Goal: Information Seeking & Learning: Learn about a topic

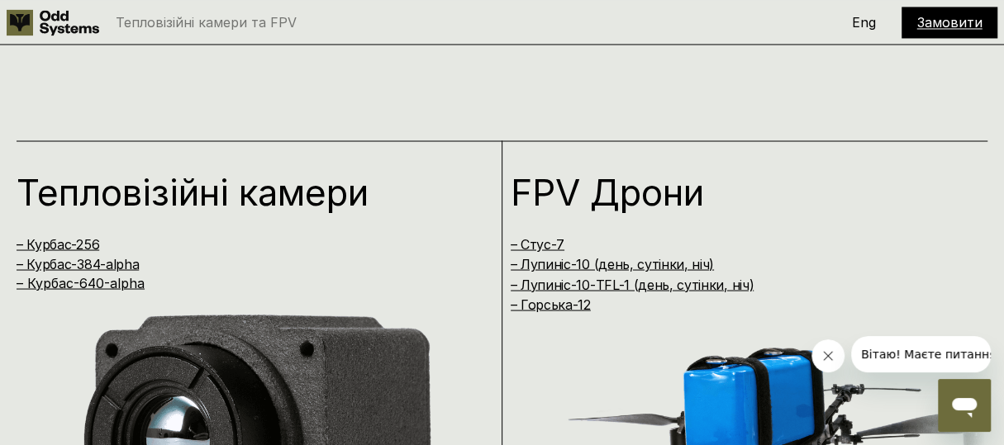
scroll to position [1705, 0]
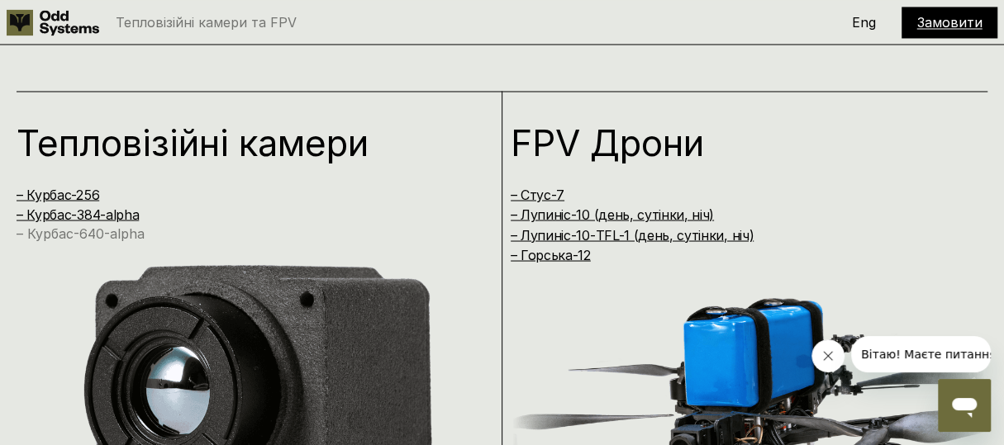
click at [126, 227] on link "– Курбас-640-alpha" at bounding box center [81, 233] width 128 height 17
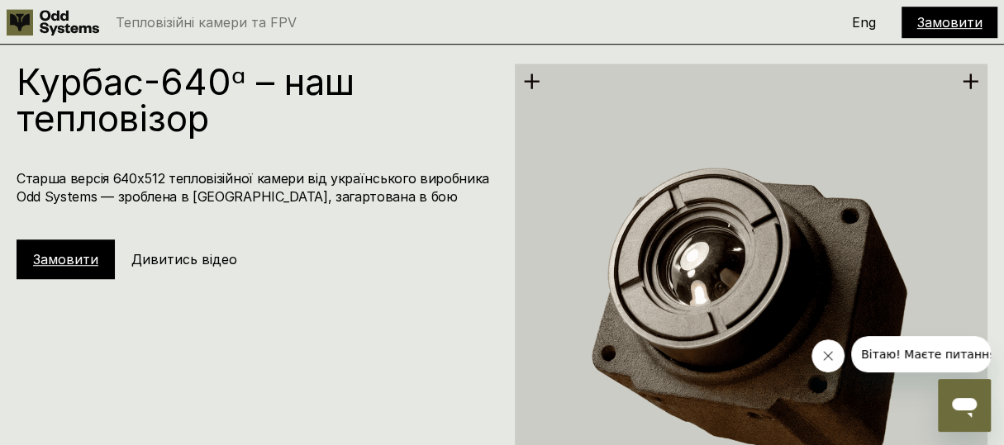
scroll to position [4211, 0]
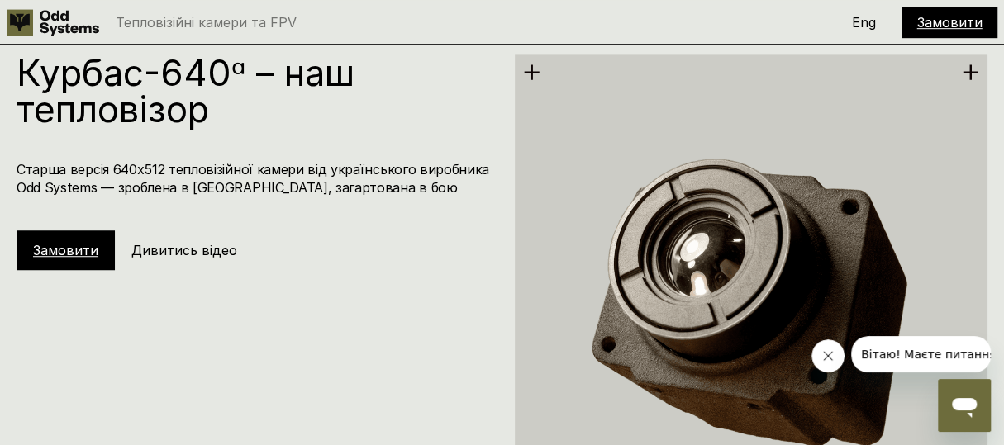
click at [83, 242] on link "Замовити" at bounding box center [65, 250] width 65 height 17
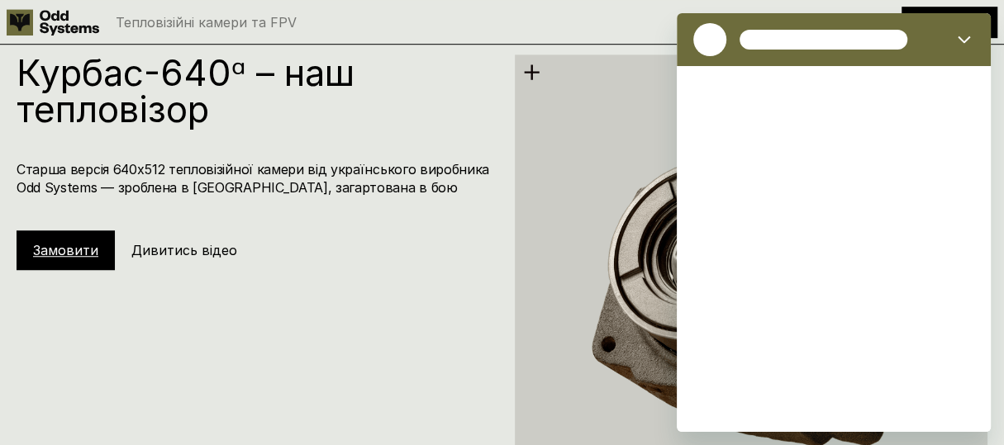
scroll to position [0, 0]
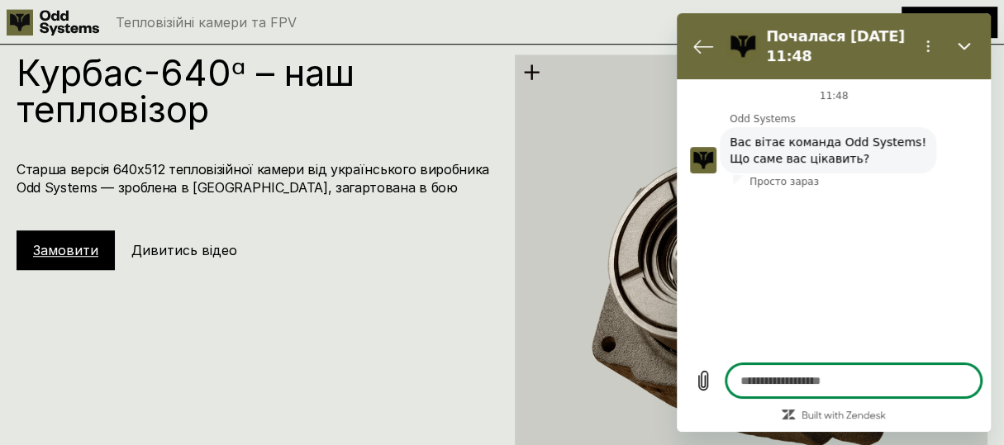
type textarea "*"
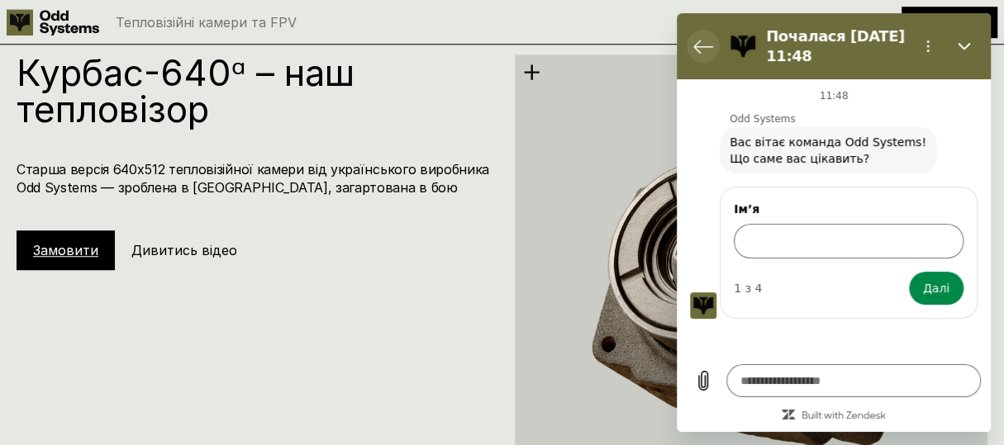
click at [706, 36] on icon "Повернутися до списку розмов" at bounding box center [703, 46] width 20 height 20
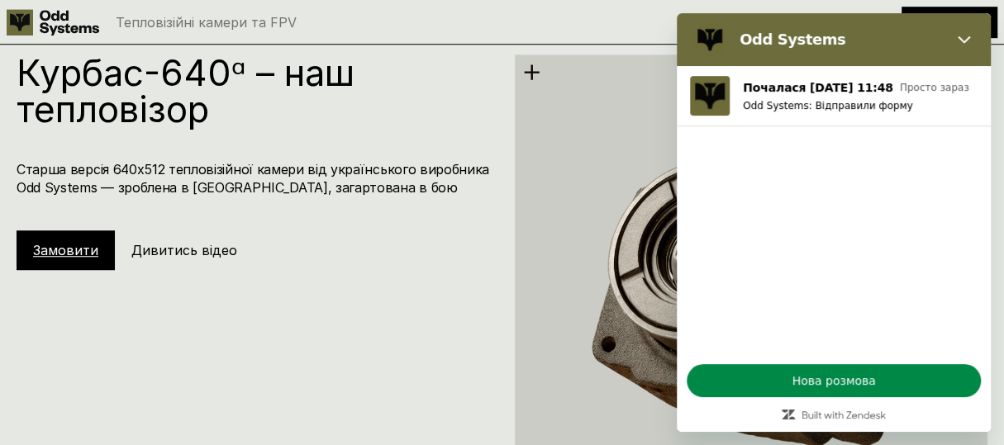
click at [661, 31] on div "Тепловізійні камери та FPV" at bounding box center [396, 22] width 778 height 26
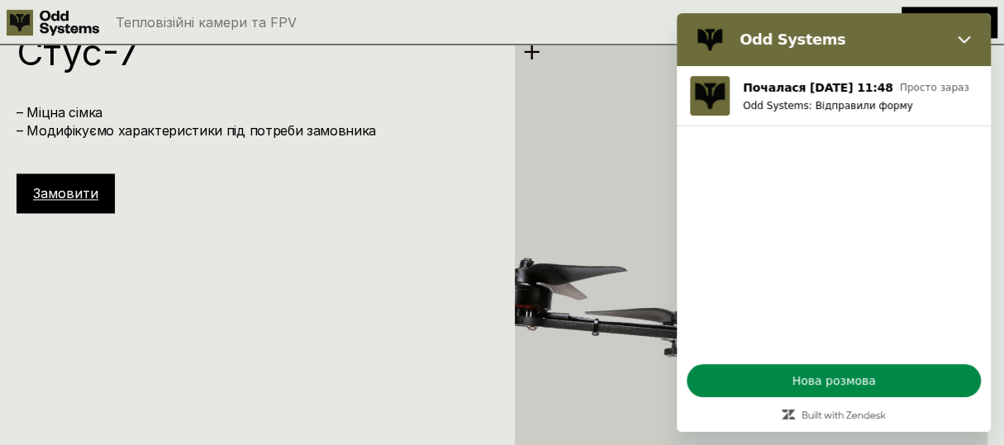
scroll to position [5162, 0]
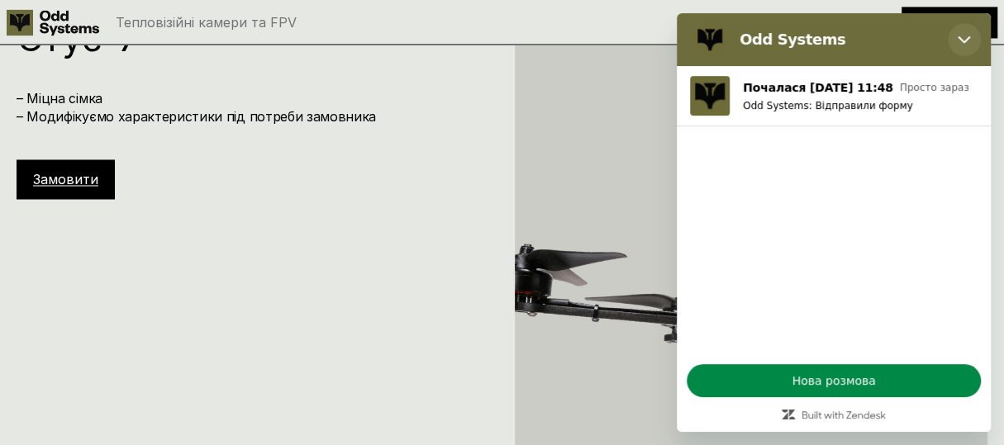
click at [964, 35] on icon "Закрити" at bounding box center [964, 39] width 13 height 13
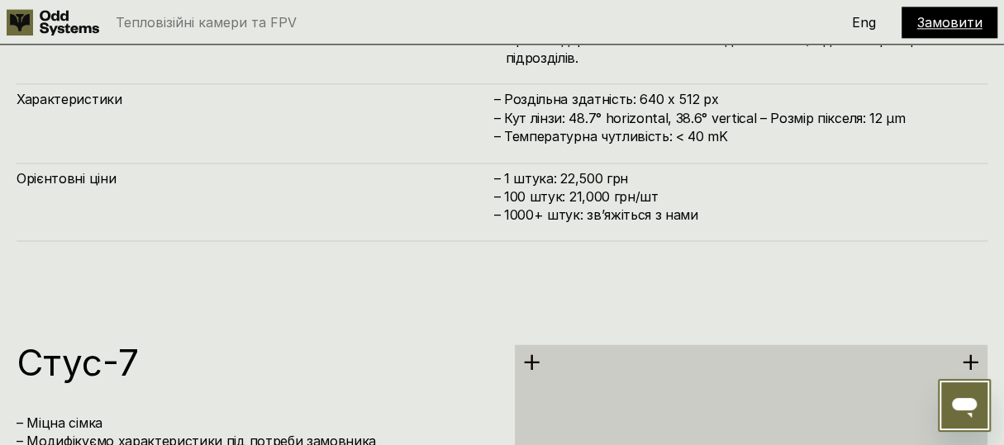
scroll to position [4834, 0]
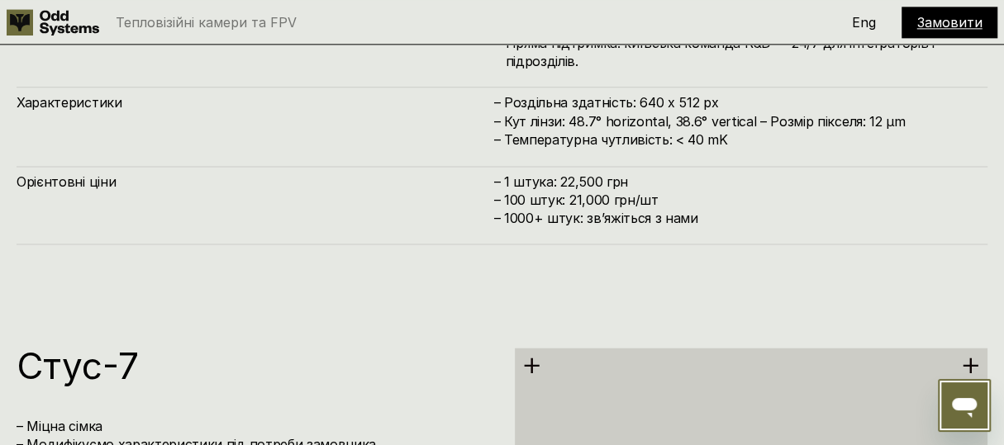
scroll to position [1705, 0]
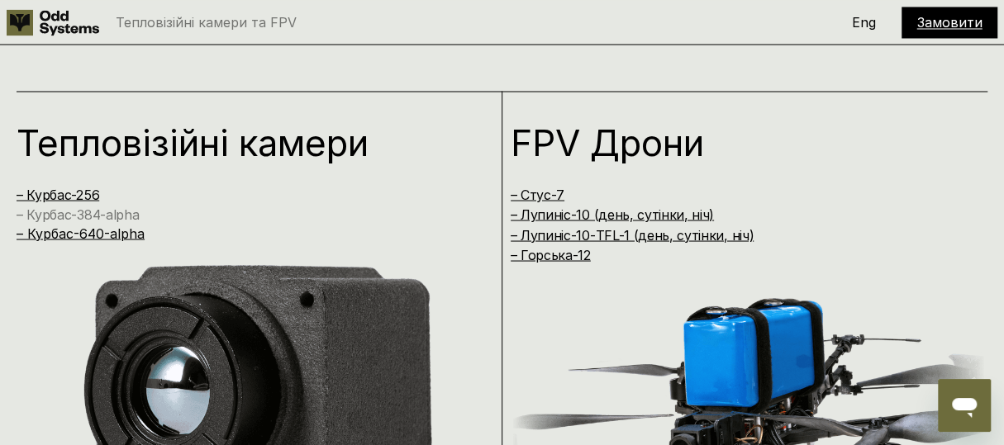
click at [41, 216] on link "– Курбас-384-alpha" at bounding box center [78, 214] width 122 height 17
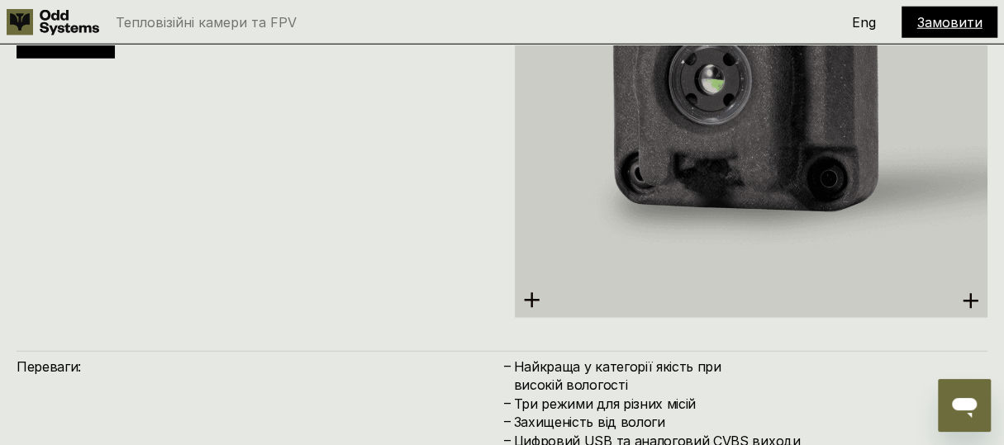
scroll to position [2533, 0]
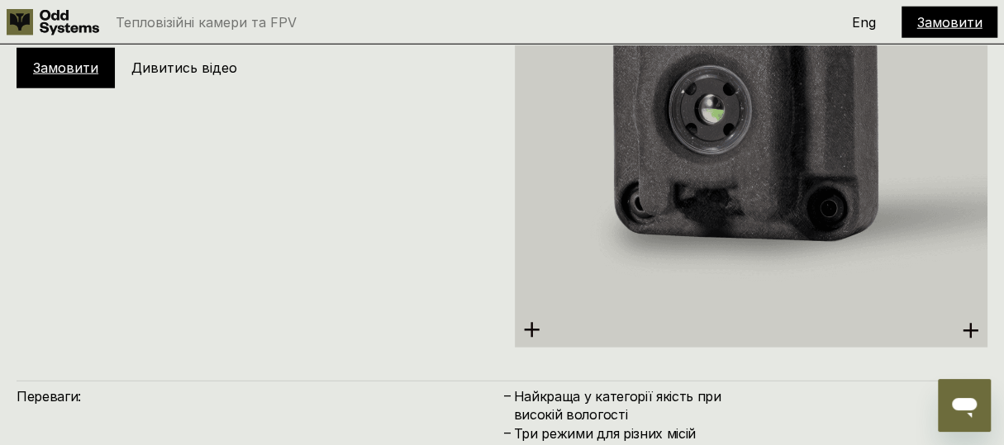
scroll to position [1705, 0]
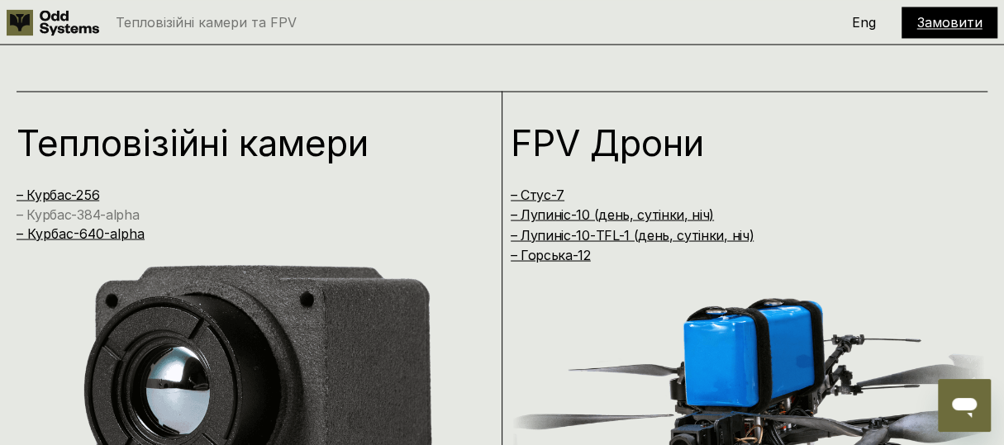
click at [61, 211] on link "– Курбас-384-alpha" at bounding box center [78, 214] width 122 height 17
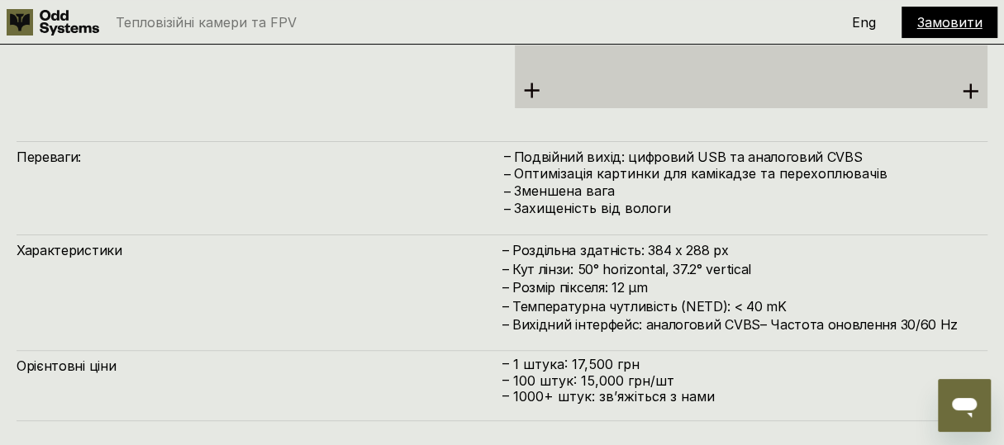
scroll to position [3714, 0]
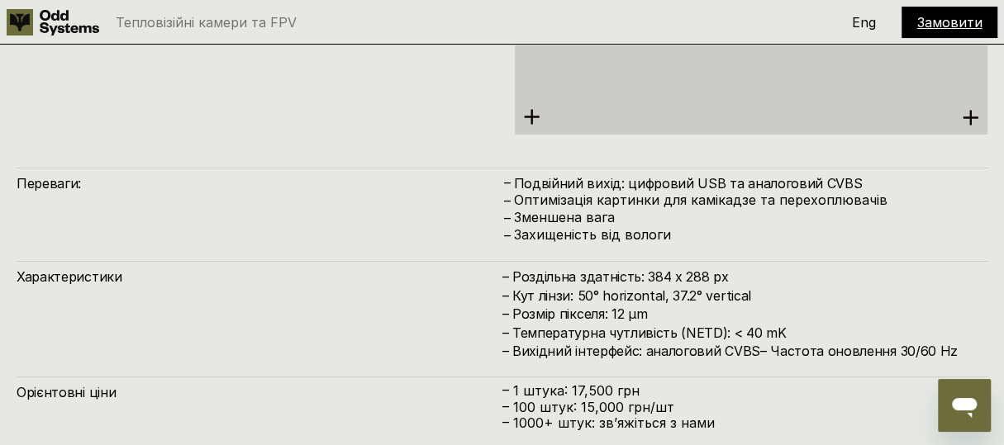
click at [61, 211] on div "Переваги: – Подвійний вихід: цифровий USB та аналоговий CVBS – Оптимізація карт…" at bounding box center [502, 206] width 971 height 77
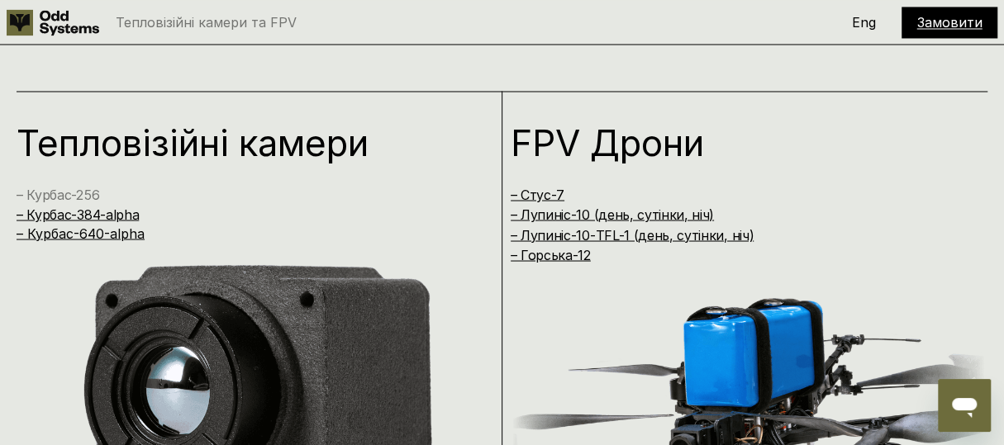
click at [45, 188] on link "– Курбас-256" at bounding box center [58, 194] width 83 height 17
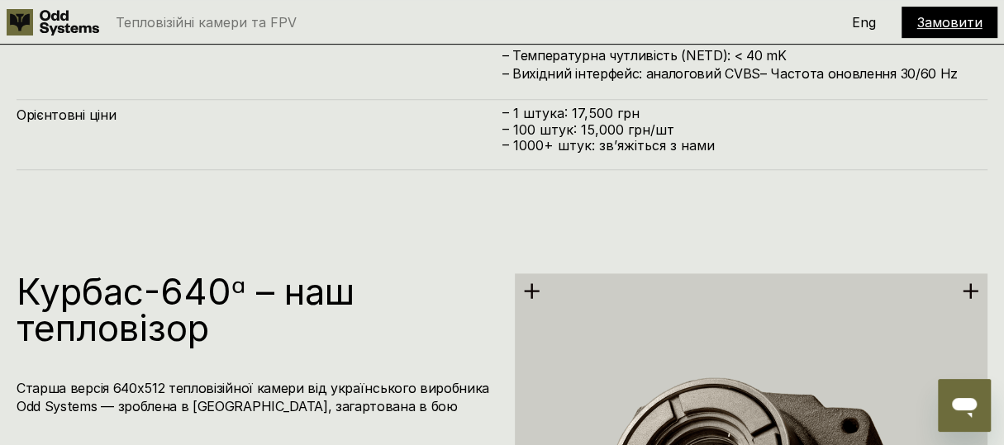
scroll to position [3894, 0]
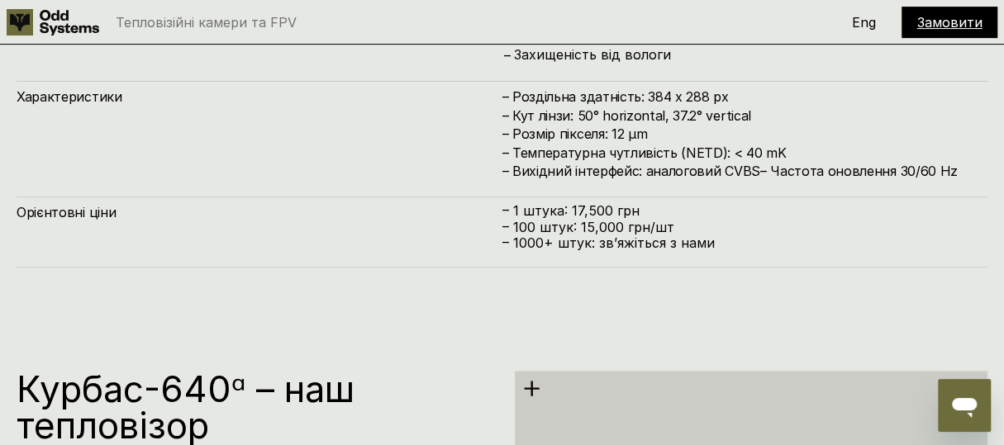
scroll to position [1705, 0]
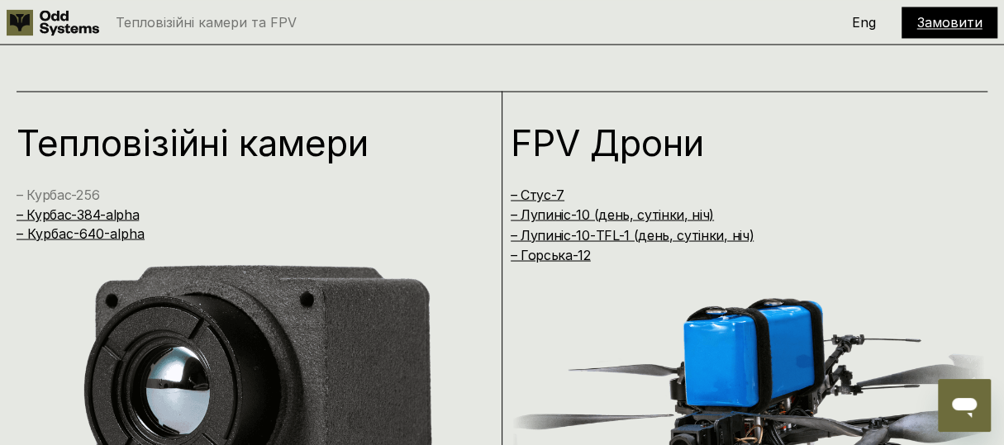
click at [71, 197] on link "– Курбас-256" at bounding box center [58, 194] width 83 height 17
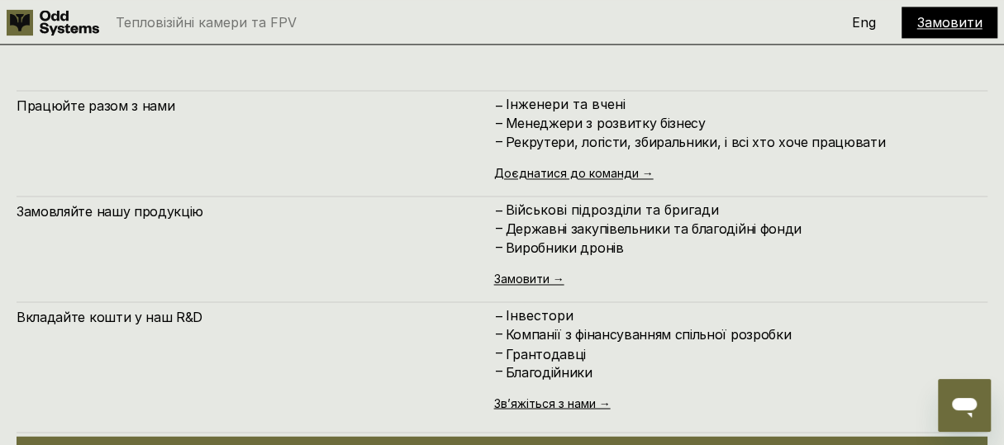
scroll to position [8616, 0]
